Goal: Check status: Check status

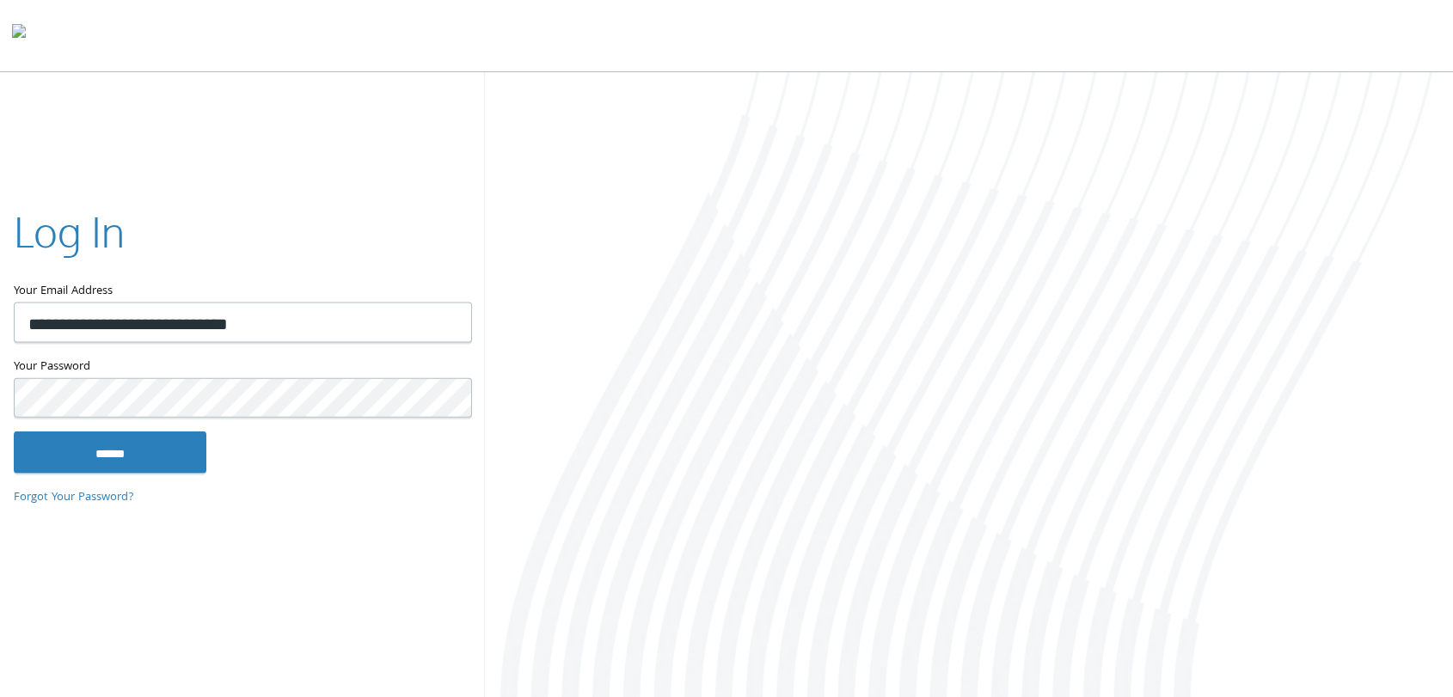
click at [14, 432] on input "******" at bounding box center [110, 452] width 193 height 41
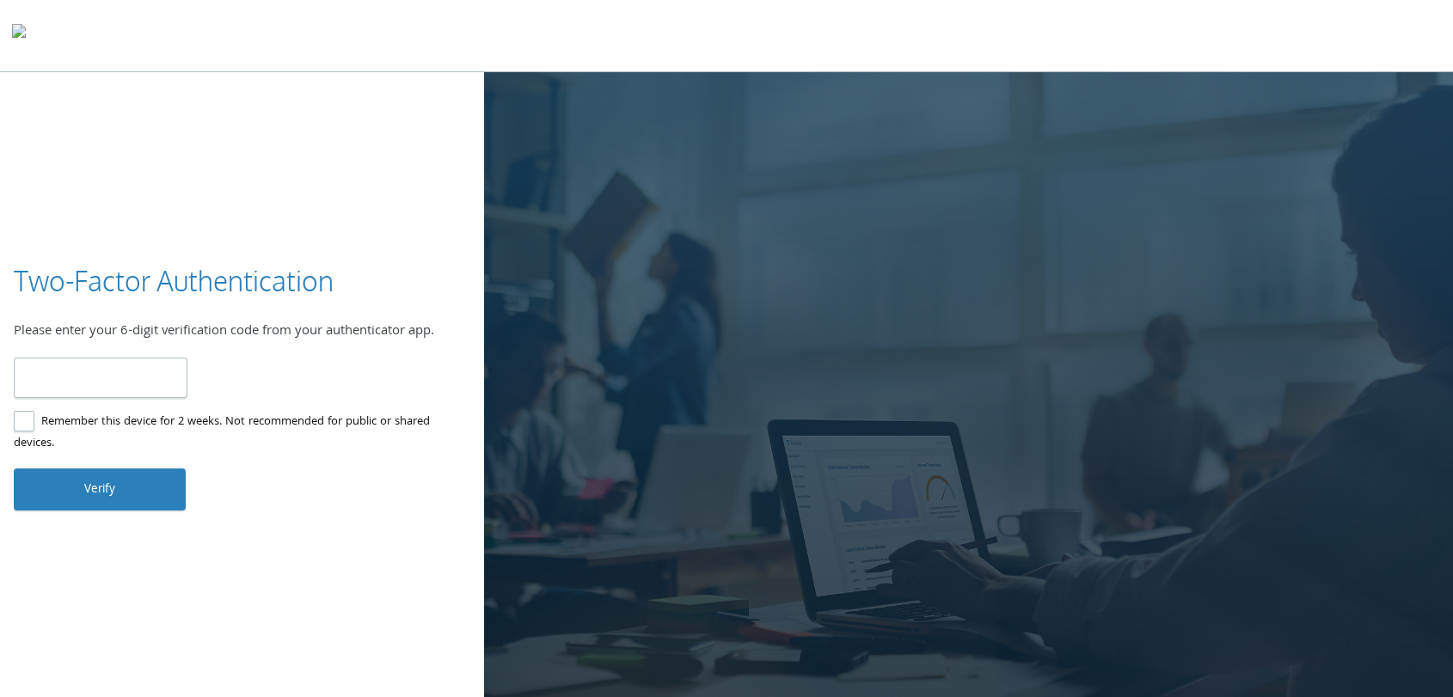
type input "******"
click at [93, 511] on div "Two-Factor Authentication Please enter your 6-digit verification code from your…" at bounding box center [726, 386] width 1453 height 628
click at [93, 502] on button "Verify" at bounding box center [100, 488] width 172 height 41
